Goal: Check status: Check status

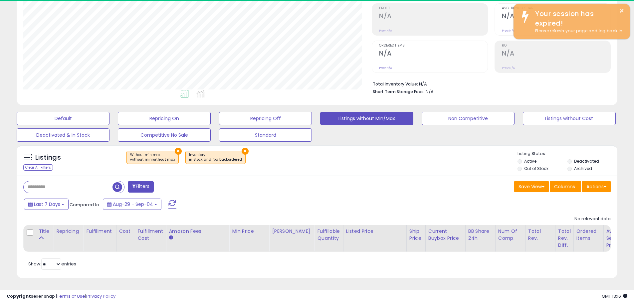
scroll to position [136, 349]
